Goal: Information Seeking & Learning: Learn about a topic

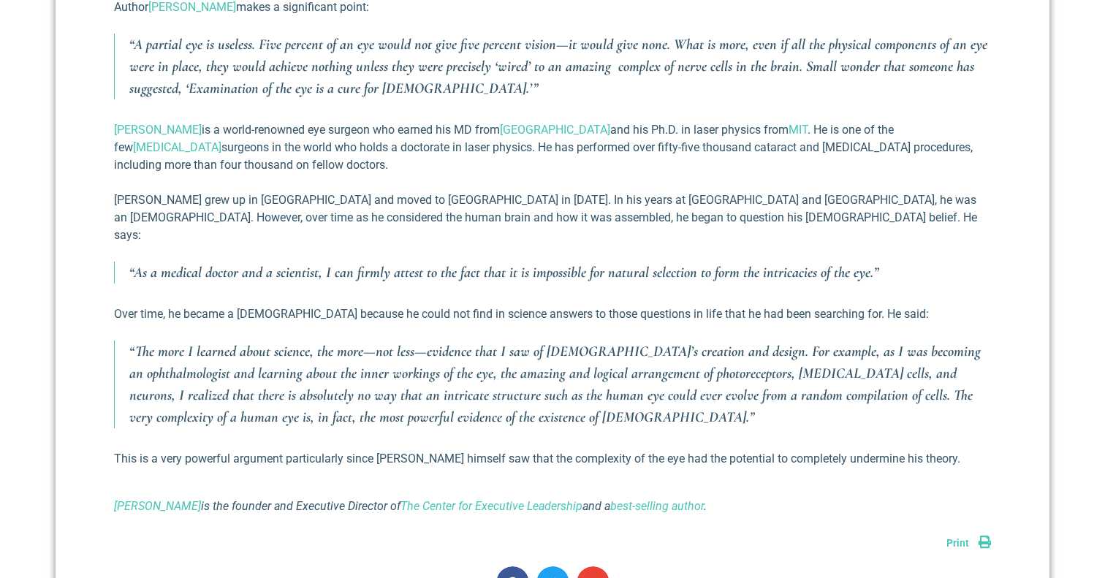
scroll to position [1254, 0]
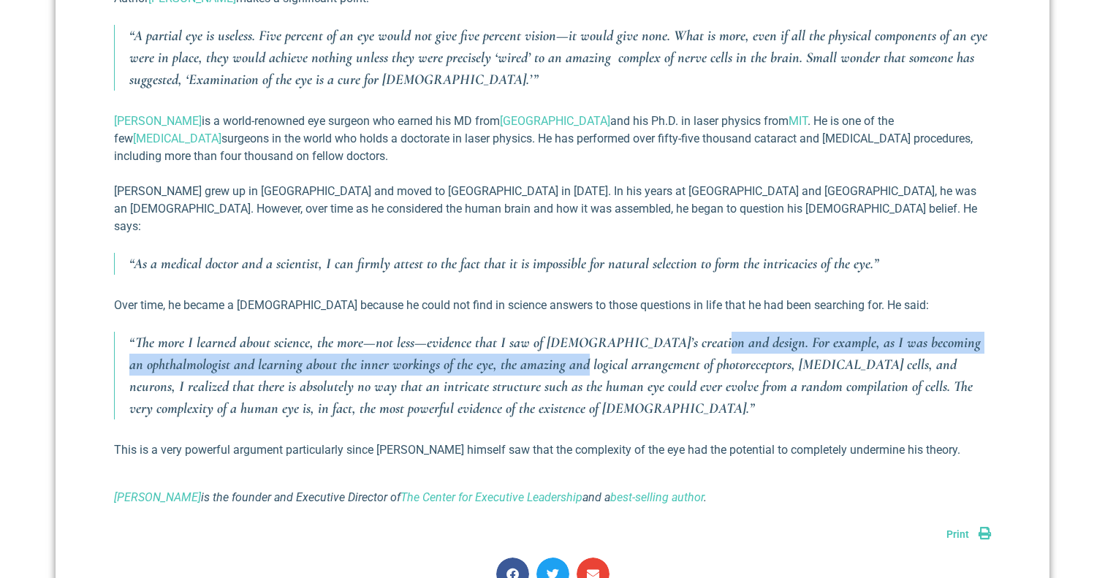
drag, startPoint x: 682, startPoint y: 324, endPoint x: 530, endPoint y: 349, distance: 154.0
click at [530, 349] on p "“The more I learned about science, the more—not less—evidence that I saw of [DE…" at bounding box center [560, 376] width 862 height 88
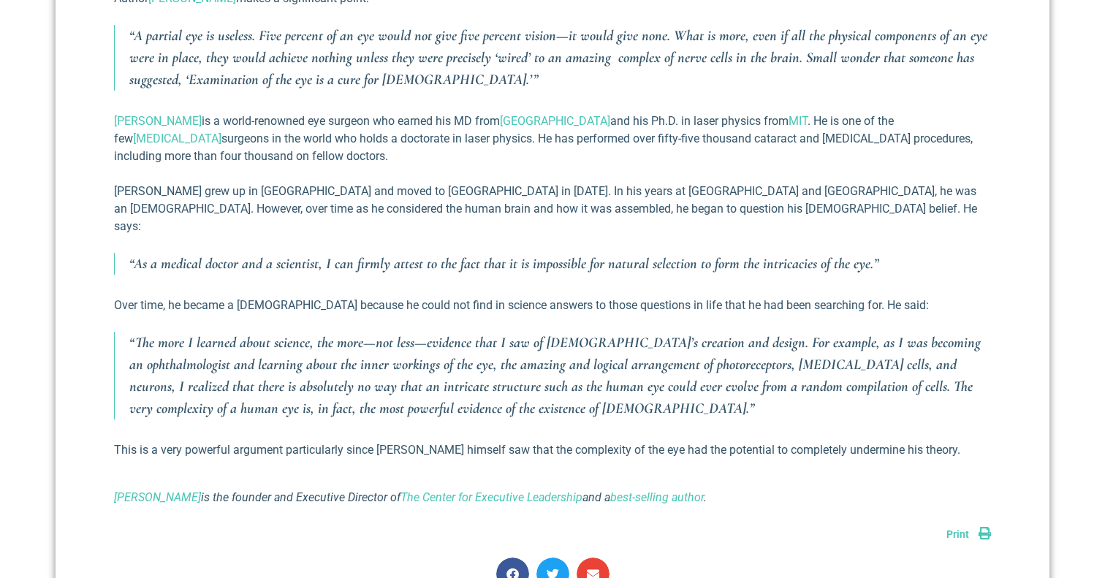
click at [369, 390] on p "“The more I learned about science, the more—not less—evidence that I saw of [DE…" at bounding box center [560, 376] width 862 height 88
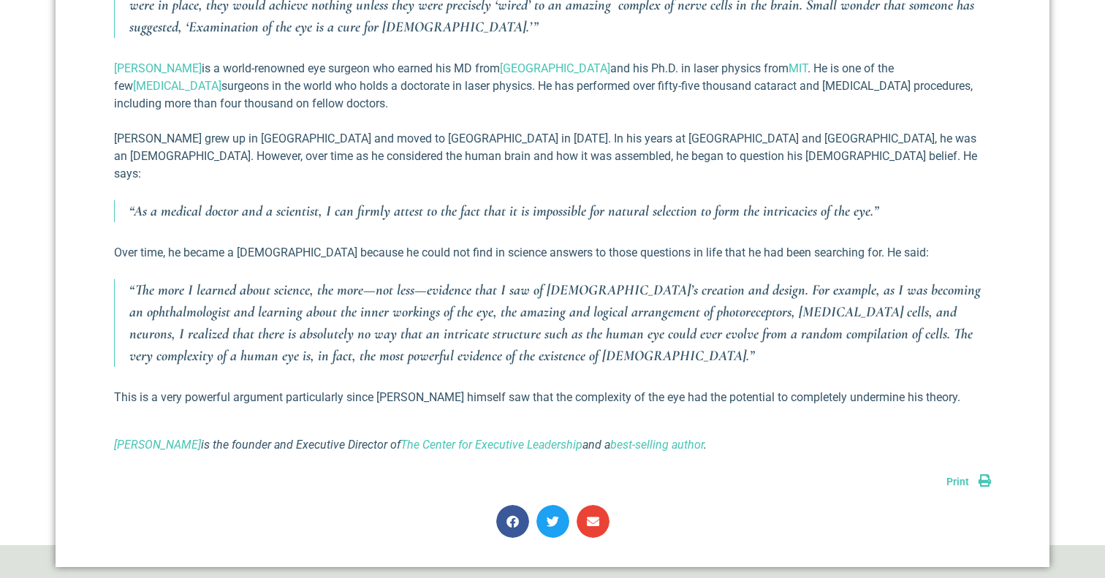
scroll to position [1319, 0]
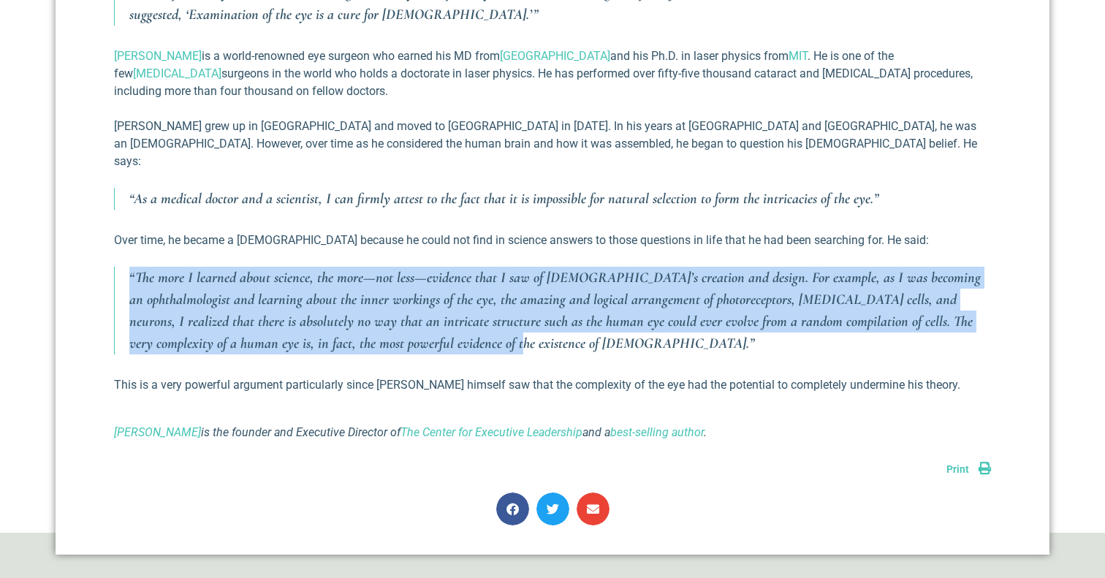
drag, startPoint x: 385, startPoint y: 322, endPoint x: 127, endPoint y: 259, distance: 265.5
click at [127, 267] on blockquote "“The more I learned about science, the more—not less—evidence that I saw of [DE…" at bounding box center [552, 311] width 877 height 88
copy p "“The more I learned about science, the more—not less—evidence that I saw of [DE…"
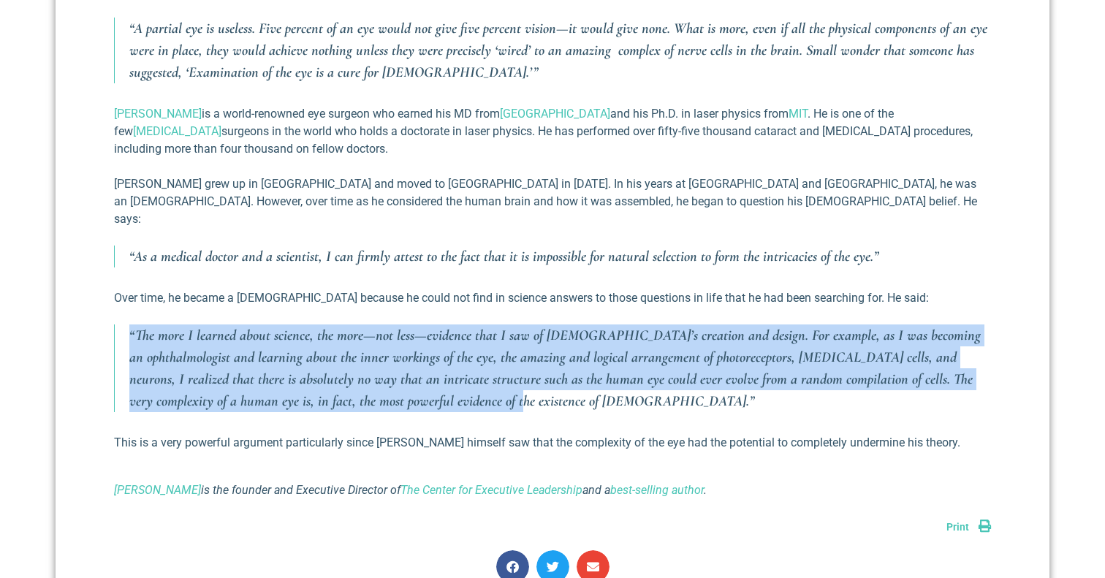
scroll to position [1234, 0]
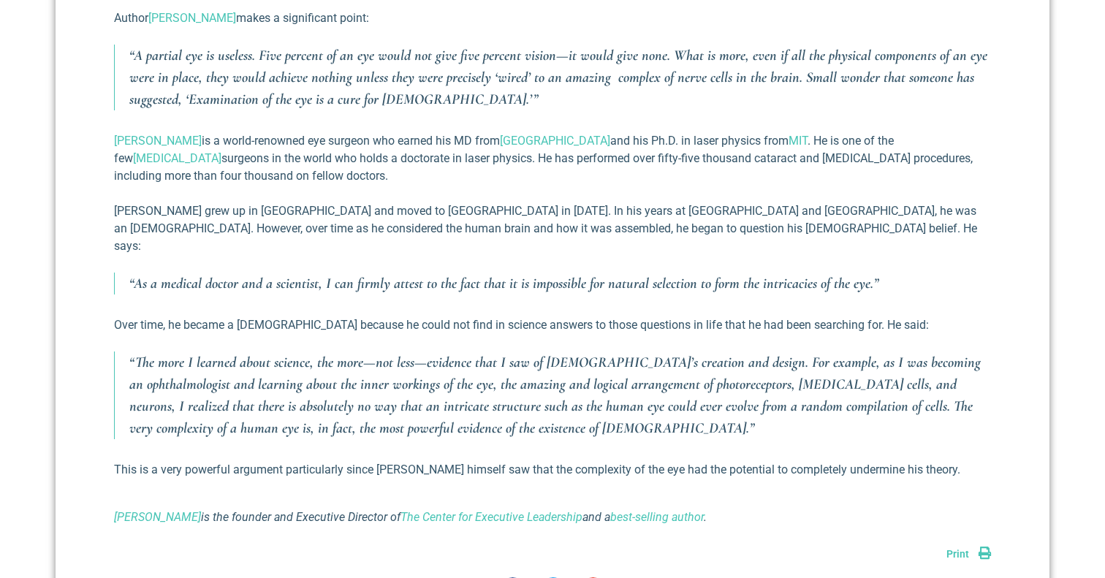
click at [444, 144] on p "[PERSON_NAME] is a world-renowned eye surgeon who earned his MD from [GEOGRAPHI…" at bounding box center [552, 158] width 877 height 53
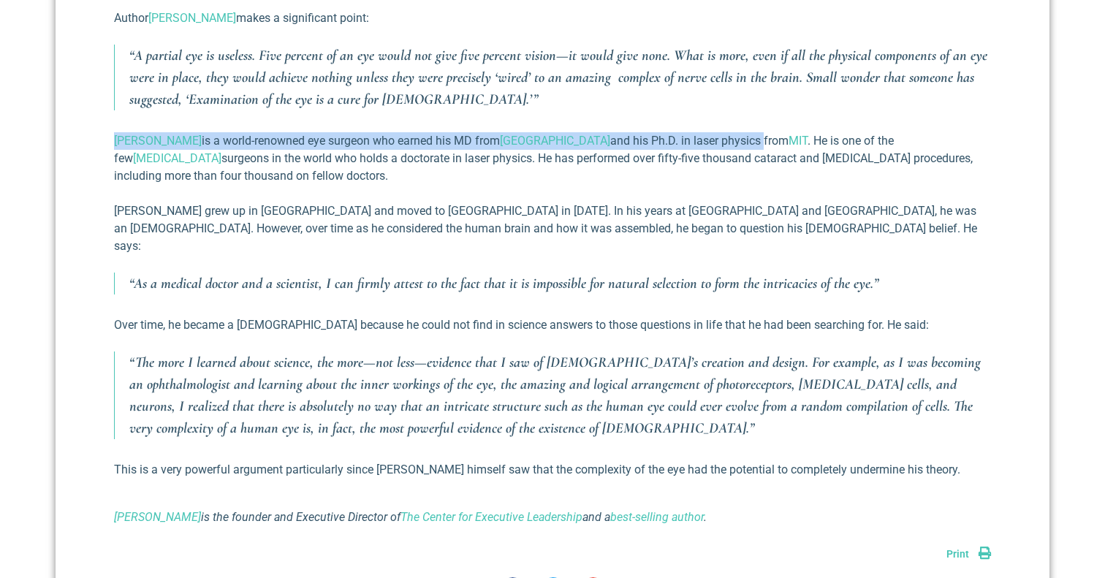
drag, startPoint x: 691, startPoint y: 141, endPoint x: 188, endPoint y: 116, distance: 503.3
copy p "[PERSON_NAME] is a world-renowned eye surgeon who earned his MD from [GEOGRAPHI…"
